Goal: Find specific page/section: Find specific page/section

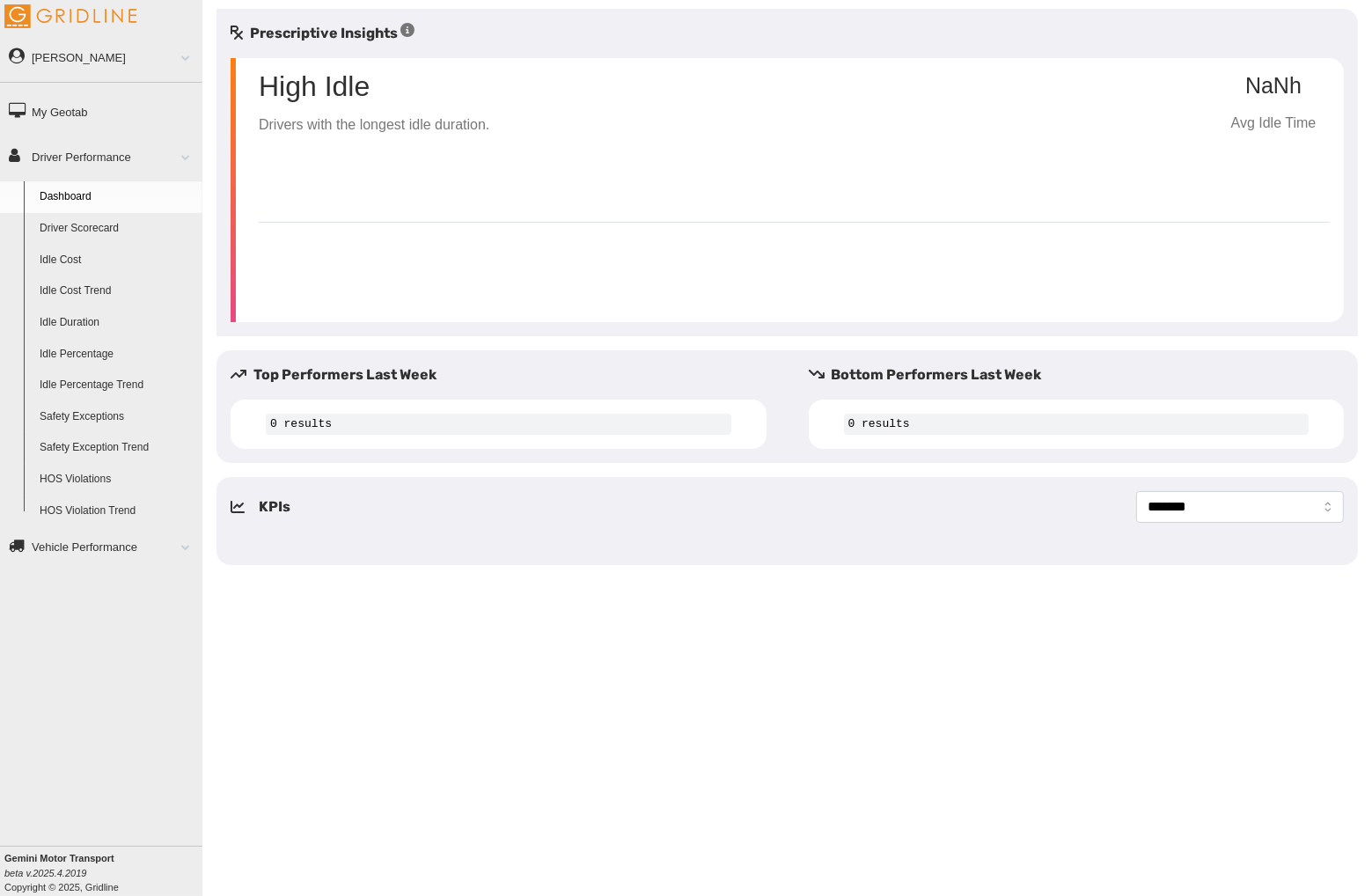
click at [83, 553] on link "Vehicle Performance" at bounding box center [101, 546] width 202 height 40
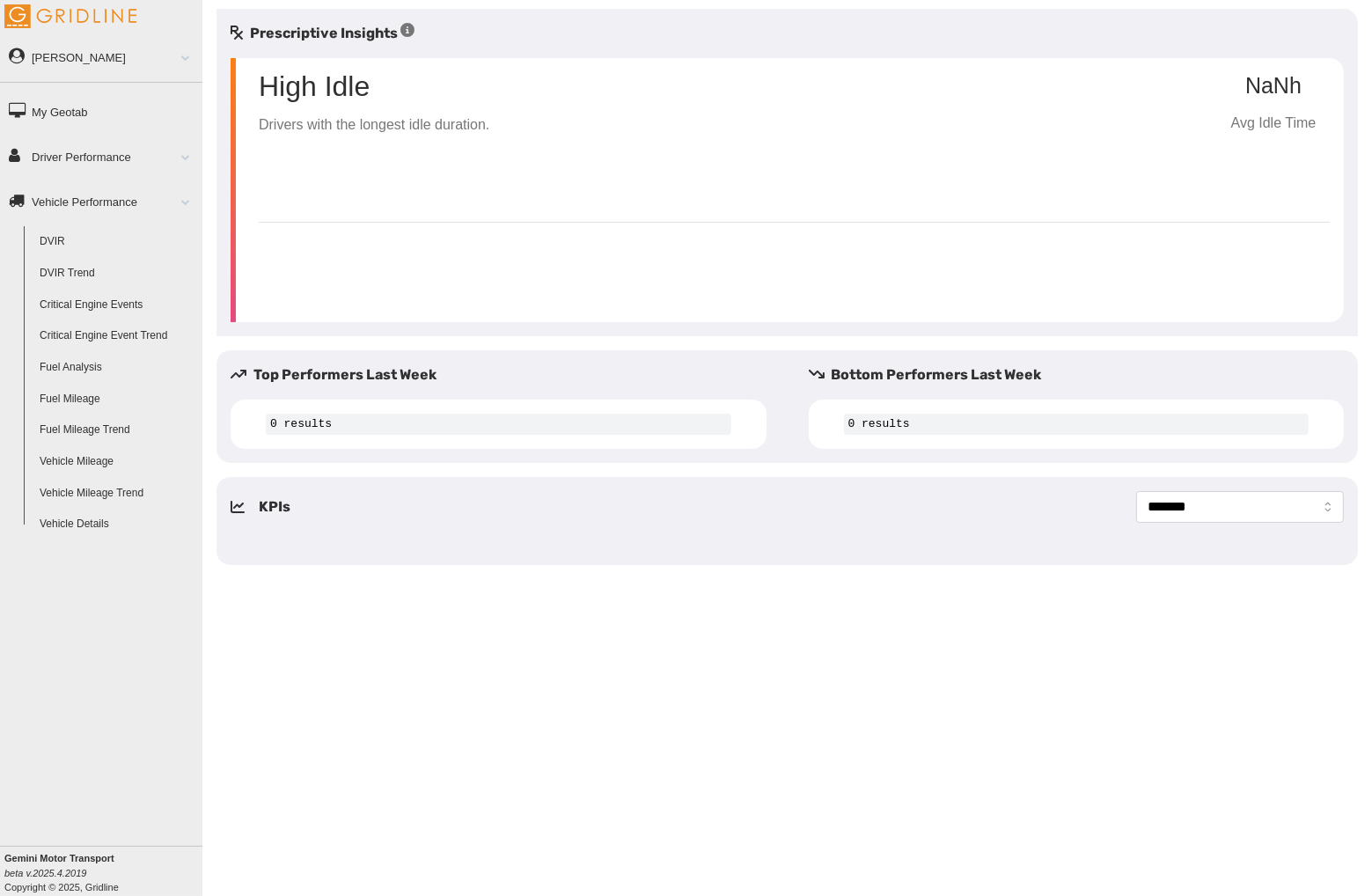
click at [124, 198] on link "Vehicle Performance" at bounding box center [101, 201] width 202 height 40
click at [133, 152] on link "Driver Performance" at bounding box center [101, 156] width 202 height 40
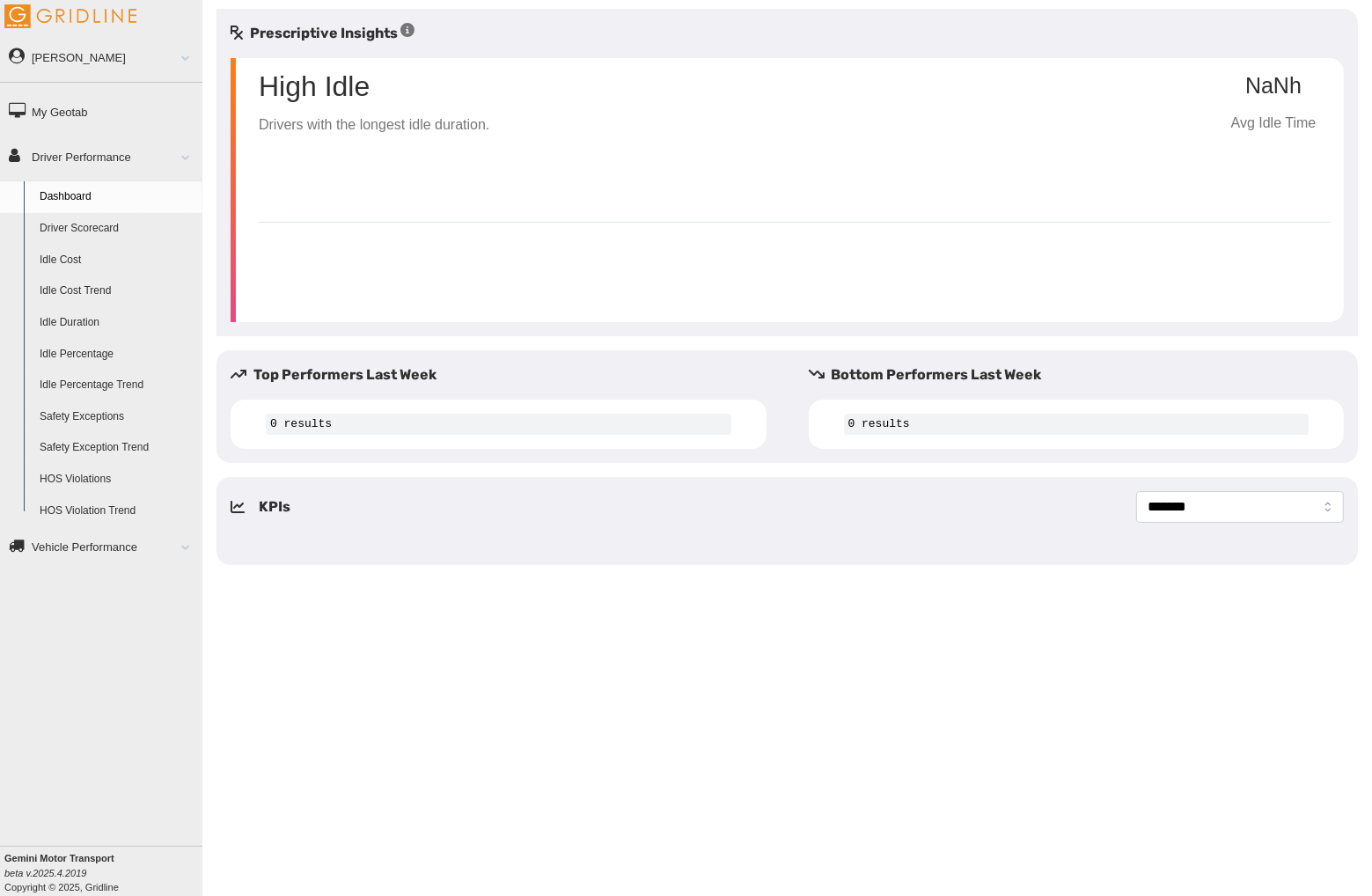
click at [134, 66] on link "[PERSON_NAME]" at bounding box center [101, 57] width 202 height 40
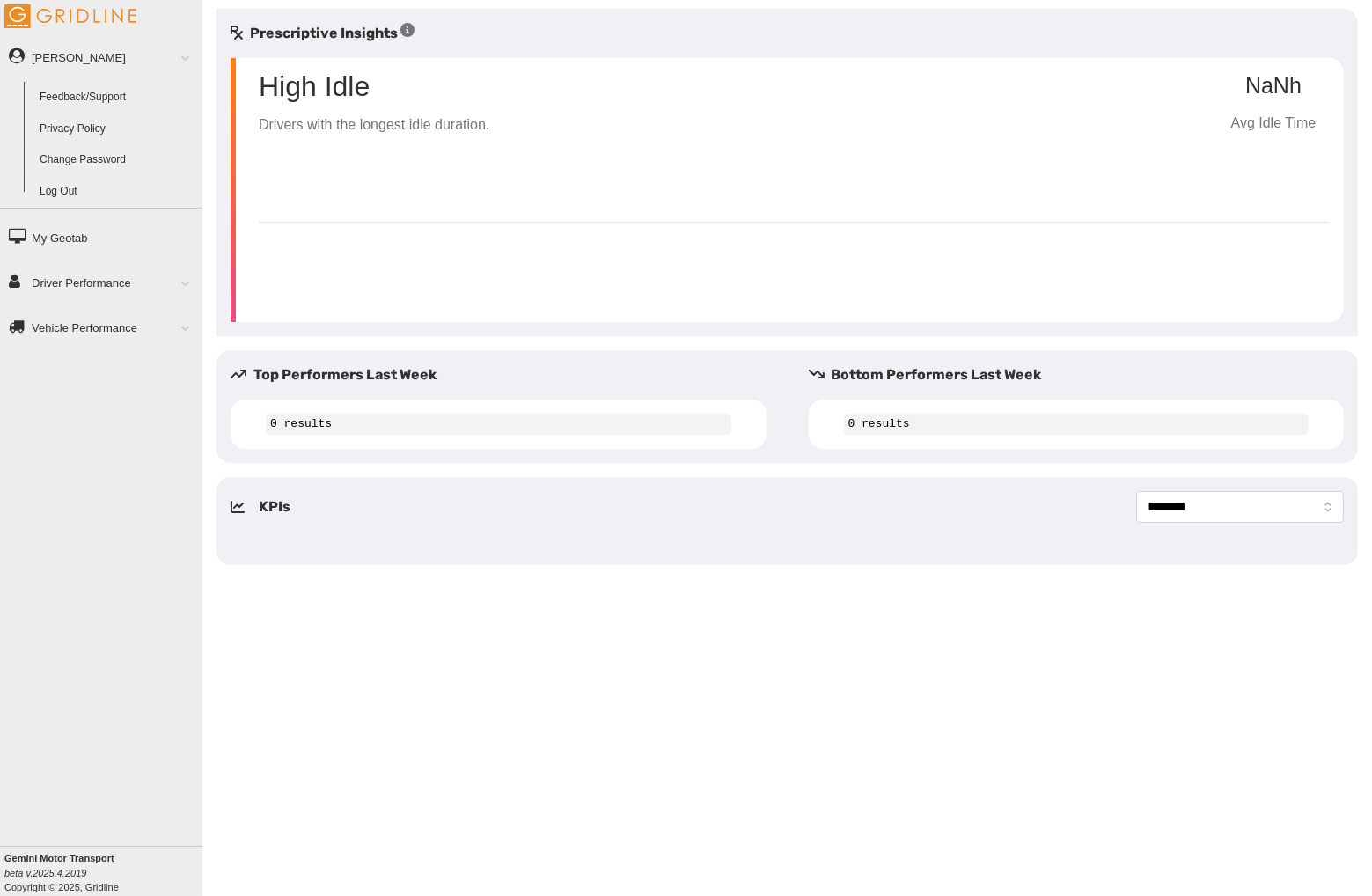
click at [134, 66] on link "[PERSON_NAME]" at bounding box center [101, 57] width 202 height 40
click at [151, 198] on link "Vehicle Performance" at bounding box center [101, 201] width 202 height 40
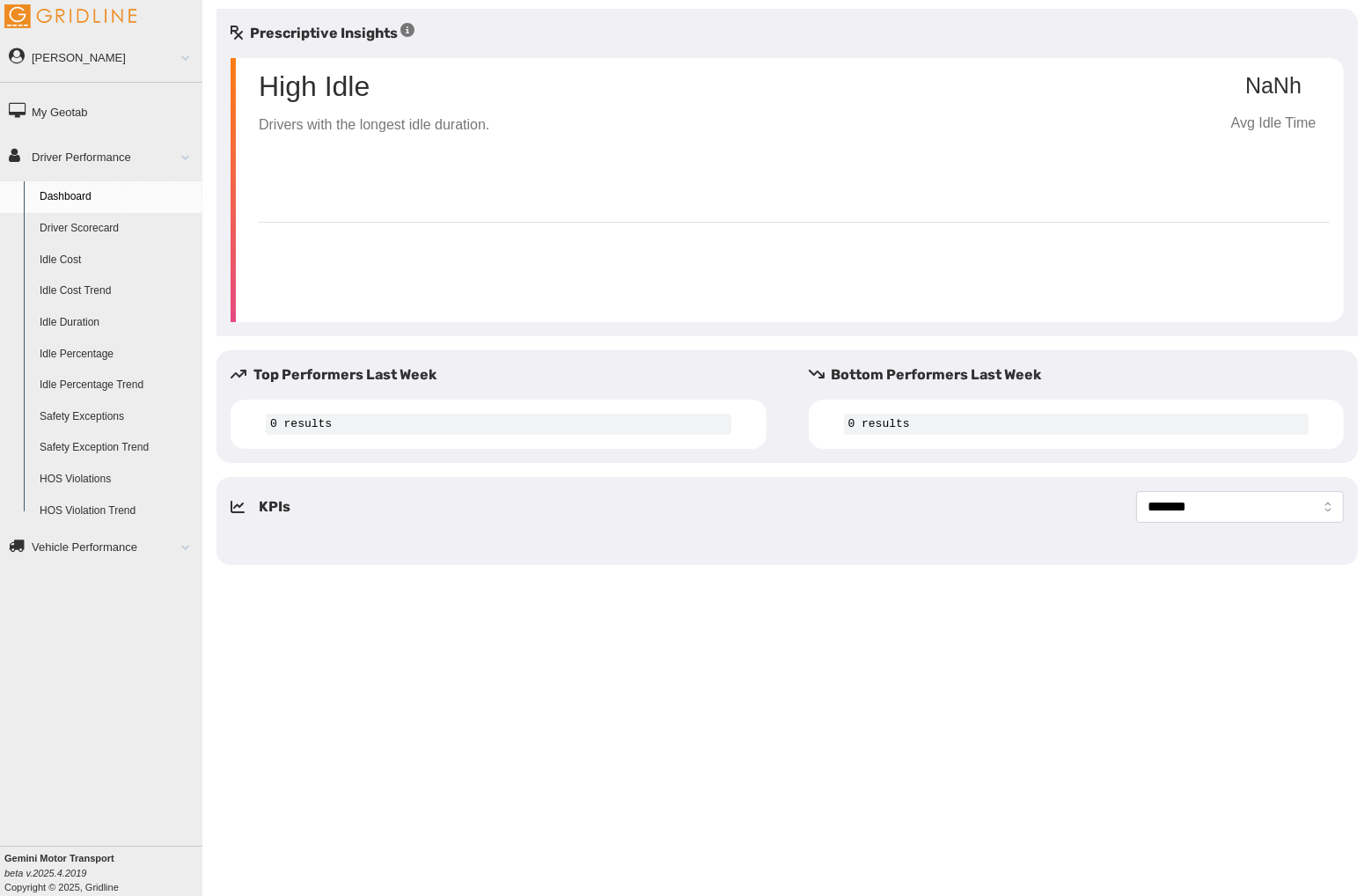
click at [148, 535] on link "Vehicle Performance" at bounding box center [101, 546] width 202 height 40
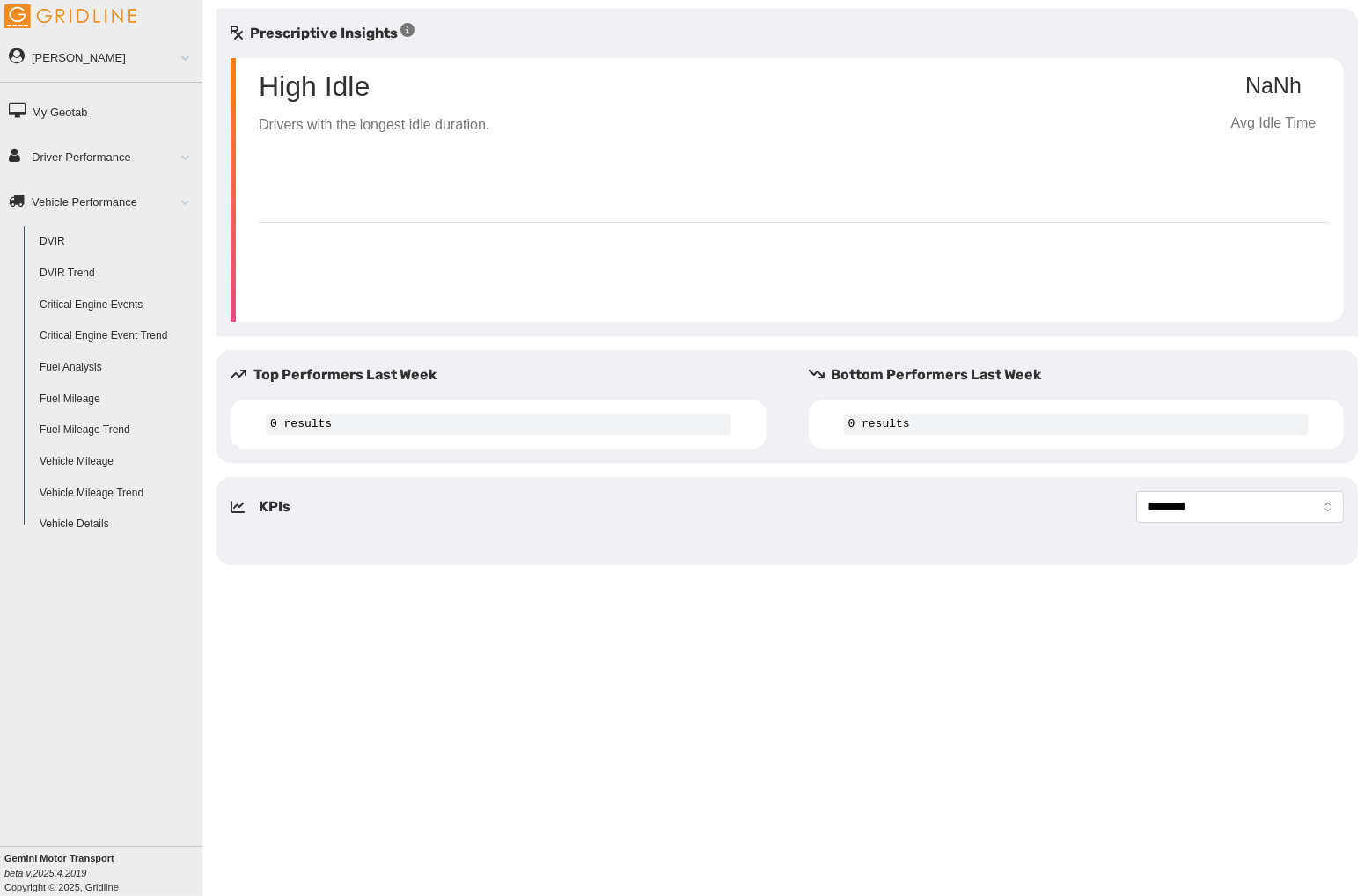
click at [75, 154] on link "Driver Performance" at bounding box center [101, 156] width 202 height 40
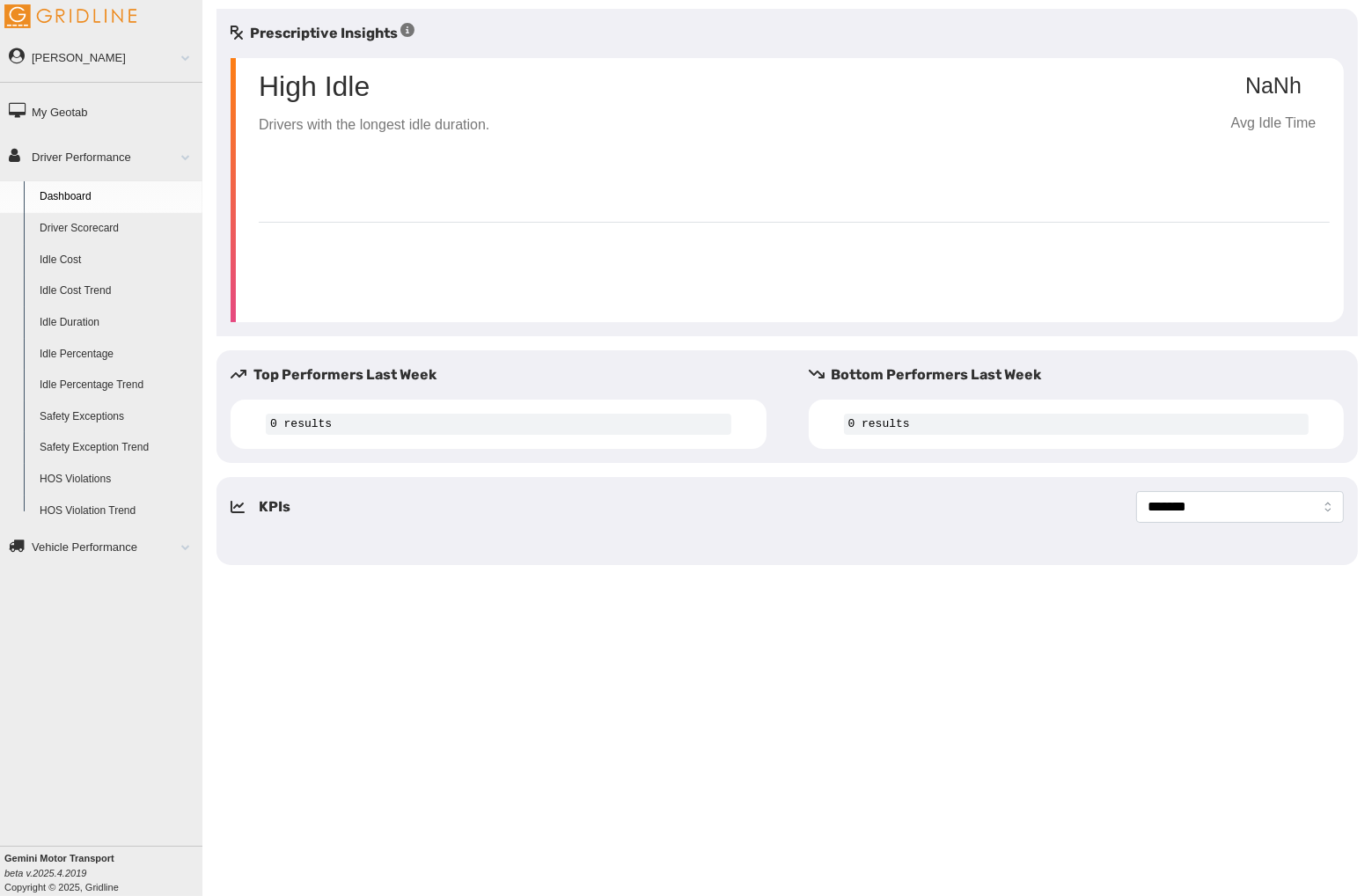
click at [84, 219] on link "Driver Scorecard" at bounding box center [117, 229] width 171 height 32
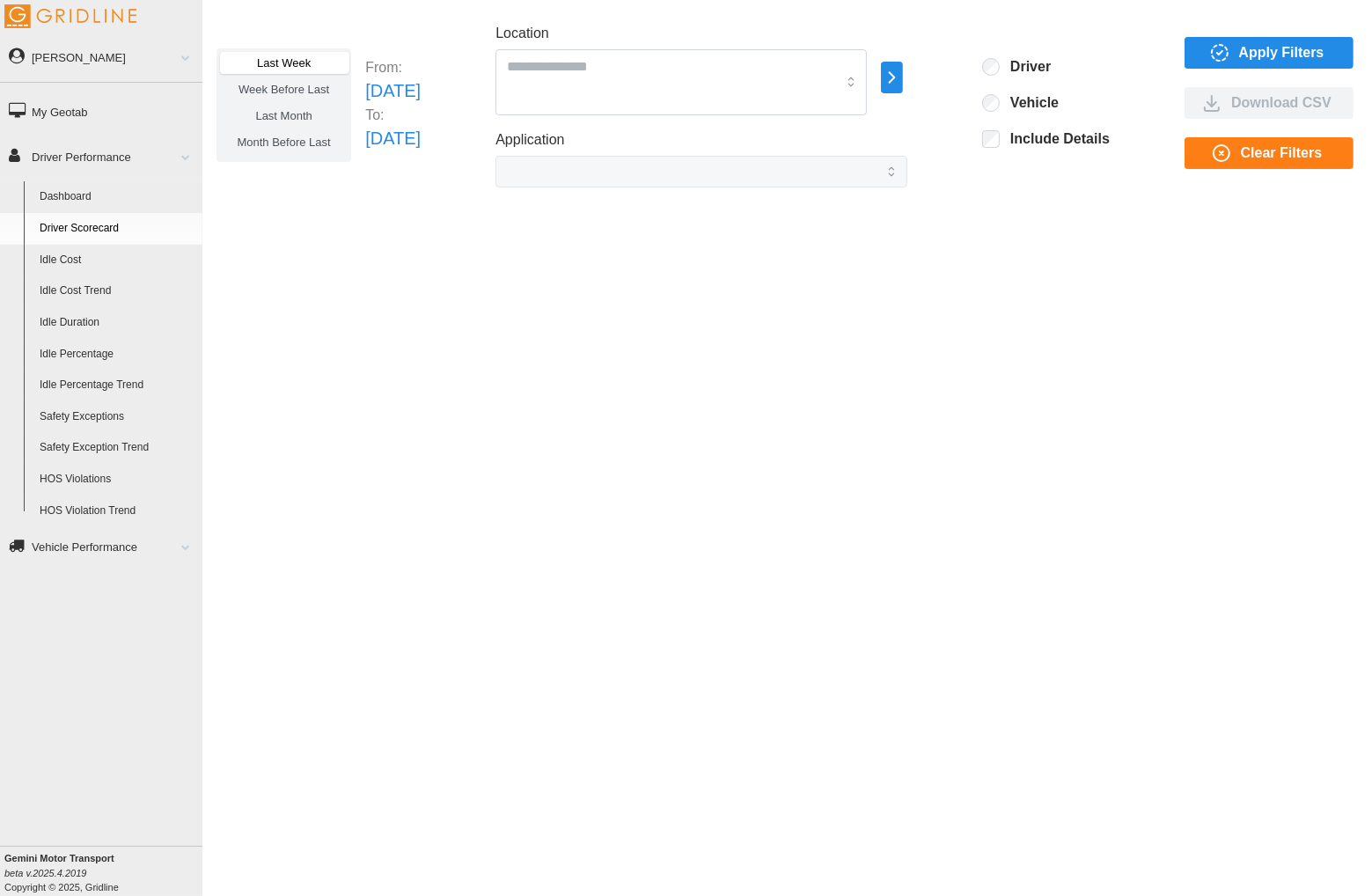
click at [1230, 44] on icon "button" at bounding box center [1220, 53] width 21 height 21
